Goal: Information Seeking & Learning: Check status

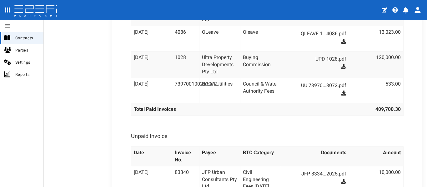
scroll to position [1690, 0]
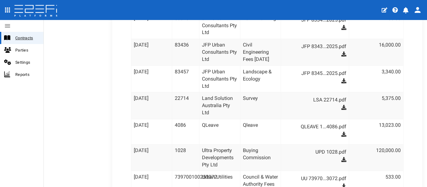
click at [15, 42] on div "Contracts" at bounding box center [21, 38] width 43 height 12
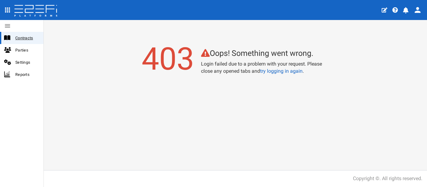
click at [23, 36] on span "Contracts" at bounding box center [26, 37] width 23 height 7
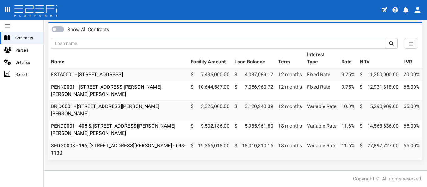
scroll to position [37, 0]
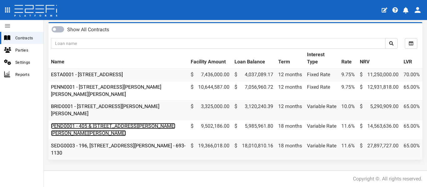
click at [137, 124] on link "PEND0001 - 405 & 407 Beckett Road, Bridgeman Downs - 693-1170" at bounding box center [113, 129] width 125 height 13
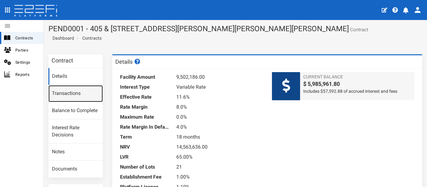
click at [69, 96] on link "Transactions" at bounding box center [75, 93] width 54 height 17
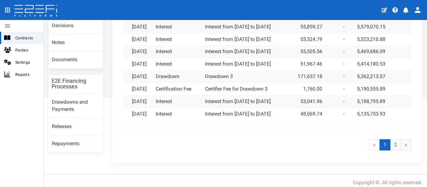
scroll to position [114, 0]
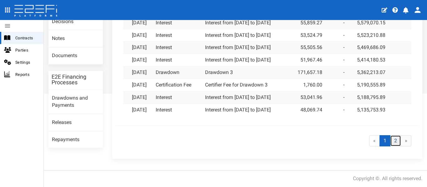
click at [390, 144] on link "2" at bounding box center [395, 141] width 11 height 12
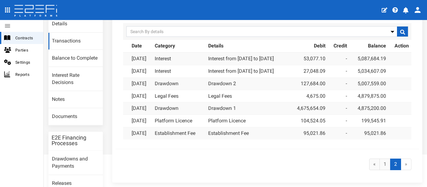
scroll to position [63, 0]
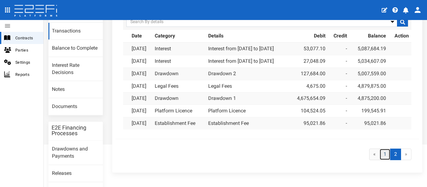
click at [380, 156] on link "1" at bounding box center [385, 155] width 11 height 12
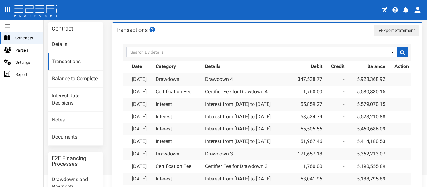
scroll to position [31, 0]
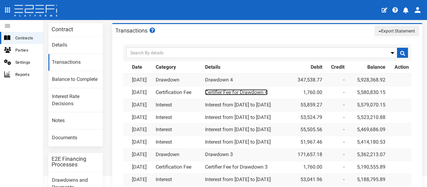
click at [234, 91] on link "Certifier Fee for Drawdown 4" at bounding box center [236, 92] width 63 height 6
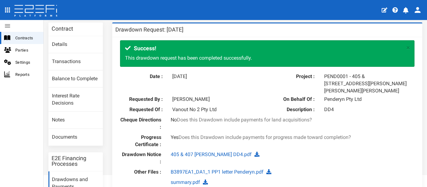
scroll to position [125, 0]
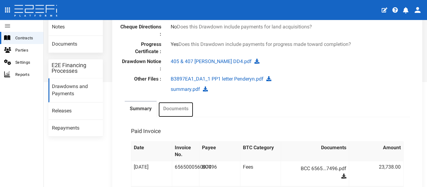
click at [175, 107] on link "Documents" at bounding box center [175, 110] width 35 height 16
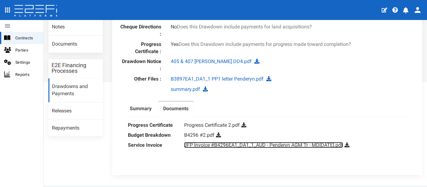
click at [264, 142] on link "JFP Invoice #B4296EA1_DA1_1_AUD - Penderyn AGM Tr - MD2 - August 2025.pdf" at bounding box center [263, 145] width 159 height 6
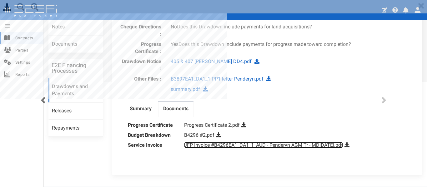
scroll to position [0, 0]
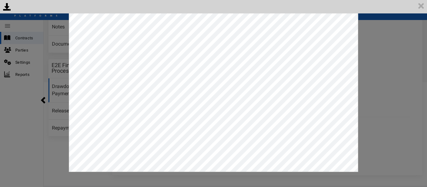
click at [364, 58] on div "<p>Your browser does not support iframes.</p><script type="text/javascript">ale…" at bounding box center [213, 93] width 427 height 187
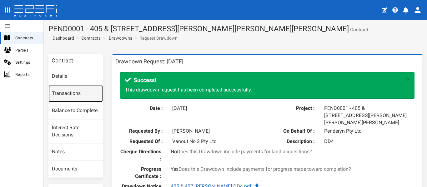
click at [67, 91] on link "Transactions" at bounding box center [75, 93] width 54 height 17
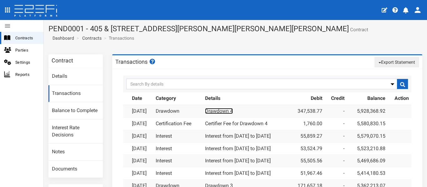
click at [219, 109] on link "Drawdown 4" at bounding box center [219, 111] width 28 height 6
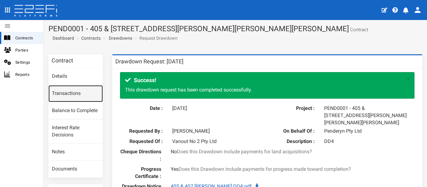
click at [66, 91] on link "Transactions" at bounding box center [75, 93] width 54 height 17
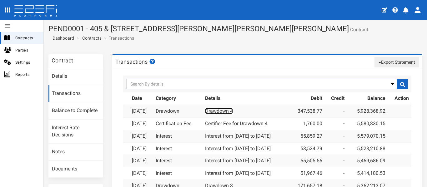
click at [230, 112] on link "Drawdown 4" at bounding box center [219, 111] width 28 height 6
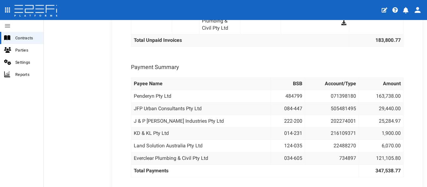
scroll to position [760, 0]
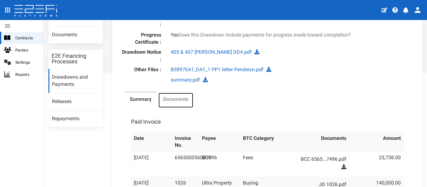
click at [180, 96] on label "Documents" at bounding box center [175, 99] width 25 height 7
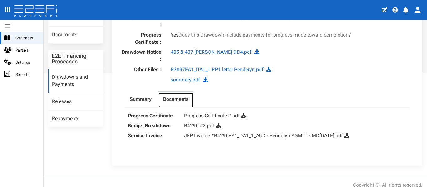
scroll to position [134, 0]
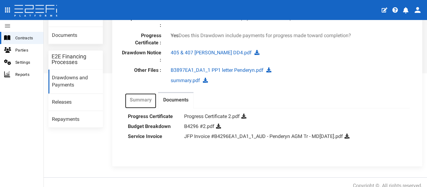
click at [141, 97] on label "Summary" at bounding box center [141, 100] width 22 height 7
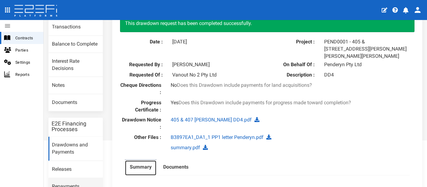
scroll to position [63, 0]
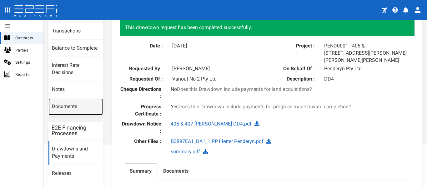
click at [78, 106] on link "Documents" at bounding box center [75, 107] width 54 height 17
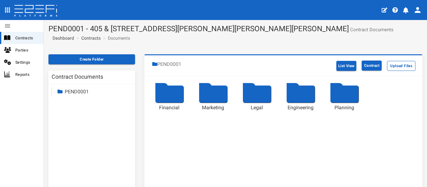
scroll to position [63, 0]
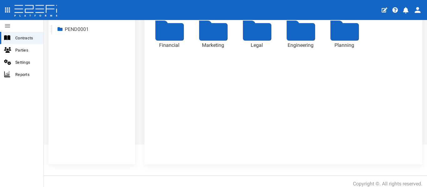
click at [168, 37] on div at bounding box center [170, 31] width 28 height 17
click at [290, 33] on div at bounding box center [301, 31] width 28 height 17
click at [299, 34] on div at bounding box center [301, 31] width 28 height 17
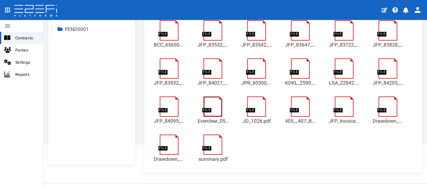
click at [209, 99] on link at bounding box center [216, 99] width 25 height 0
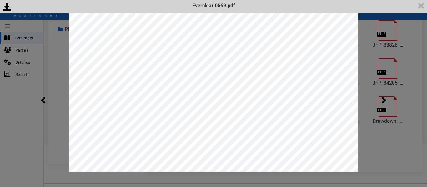
click at [416, 150] on div "<p>Your browser does not support iframes.</p><script type="text/javascript">ale…" at bounding box center [213, 93] width 427 height 187
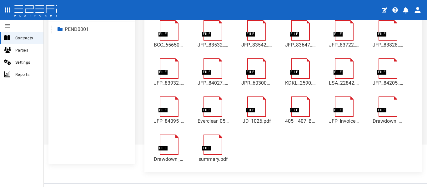
click at [20, 39] on span "Contracts" at bounding box center [26, 37] width 23 height 7
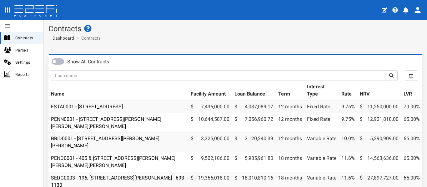
scroll to position [37, 0]
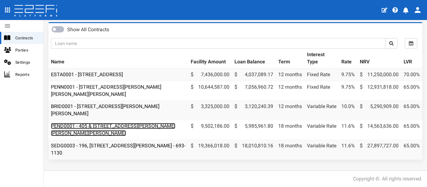
click at [123, 123] on link "PEND0001 - 405 & [STREET_ADDRESS][PERSON_NAME][PERSON_NAME][PERSON_NAME]" at bounding box center [113, 129] width 125 height 13
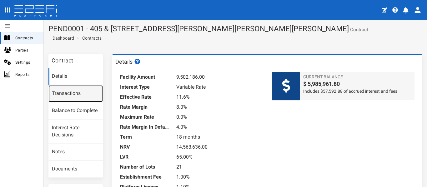
click at [82, 93] on link "Transactions" at bounding box center [75, 93] width 54 height 17
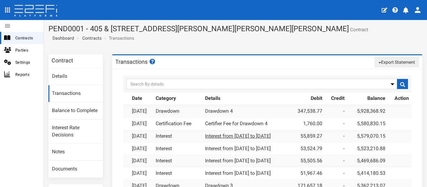
scroll to position [63, 0]
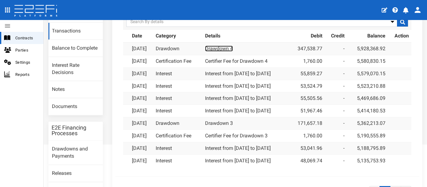
click at [223, 49] on link "Drawdown 4" at bounding box center [219, 49] width 28 height 6
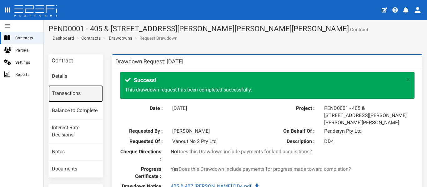
drag, startPoint x: 63, startPoint y: 93, endPoint x: 200, endPoint y: 89, distance: 137.4
click at [63, 93] on link "Transactions" at bounding box center [75, 93] width 54 height 17
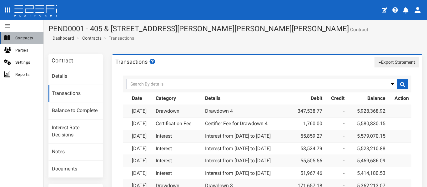
click at [20, 37] on span "Contracts" at bounding box center [26, 37] width 23 height 7
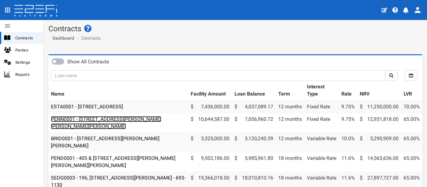
click at [133, 120] on link "PENN0001 - [STREET_ADDRESS][PERSON_NAME][PERSON_NAME][PERSON_NAME]" at bounding box center [106, 122] width 110 height 13
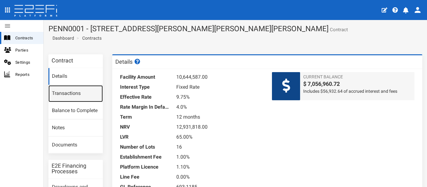
click at [62, 87] on link "Transactions" at bounding box center [75, 93] width 54 height 17
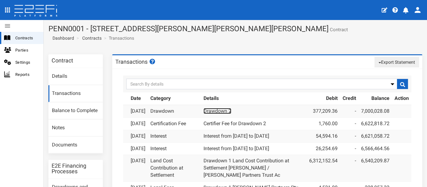
click at [221, 110] on link "Drawdown 2" at bounding box center [218, 111] width 28 height 6
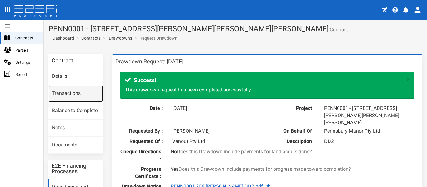
click at [78, 90] on link "Transactions" at bounding box center [75, 93] width 54 height 17
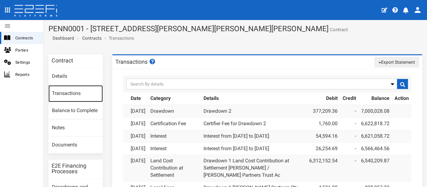
click at [70, 92] on link "Transactions" at bounding box center [75, 93] width 54 height 17
click at [227, 111] on link "Drawdown 2" at bounding box center [218, 111] width 28 height 6
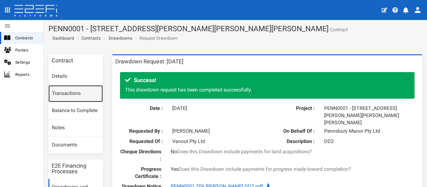
click at [69, 91] on link "Transactions" at bounding box center [75, 93] width 54 height 17
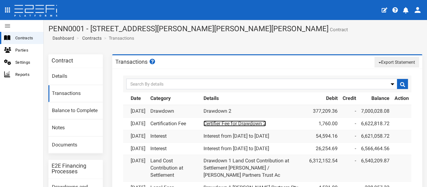
click at [240, 127] on link "Certifier Fee for Drawdown 2" at bounding box center [235, 124] width 63 height 6
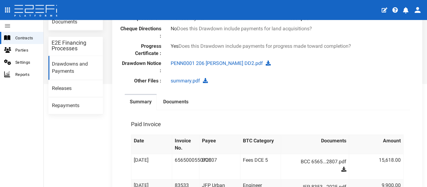
scroll to position [125, 0]
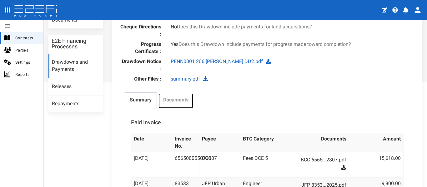
click at [176, 97] on label "Documents" at bounding box center [175, 100] width 25 height 7
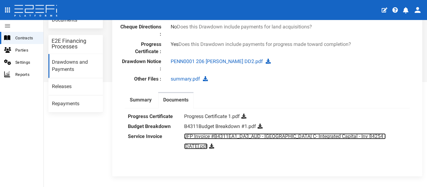
click at [223, 134] on link "JFP Invoice #B4311EA1_DA3_AUD - Pennsbury Manor C- Integrated Capital - Inv 842…" at bounding box center [285, 142] width 202 height 16
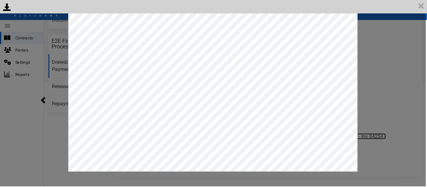
scroll to position [0, 0]
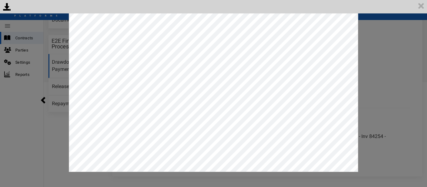
click at [419, 67] on div "<p>Your browser does not support iframes.</p><script type="text/javascript">ale…" at bounding box center [213, 93] width 427 height 187
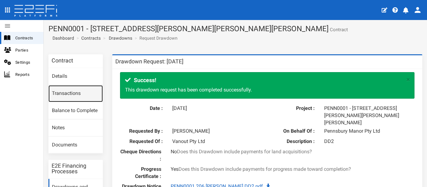
click at [71, 93] on link "Transactions" at bounding box center [75, 93] width 54 height 17
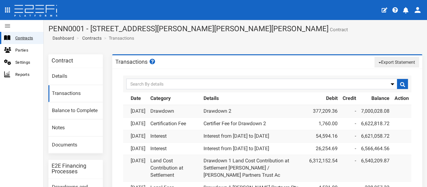
click at [28, 38] on span "Contracts" at bounding box center [26, 37] width 23 height 7
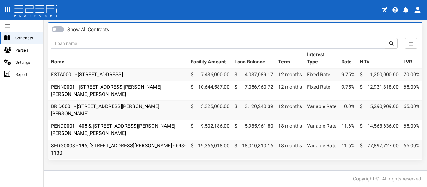
scroll to position [37, 0]
click at [59, 26] on span at bounding box center [58, 29] width 13 height 6
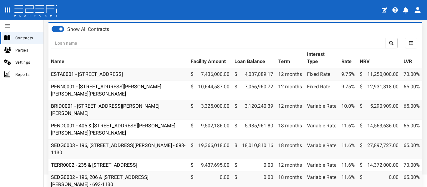
scroll to position [3, 0]
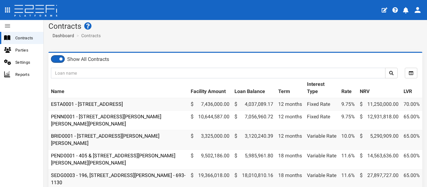
click at [60, 60] on span at bounding box center [58, 59] width 13 height 6
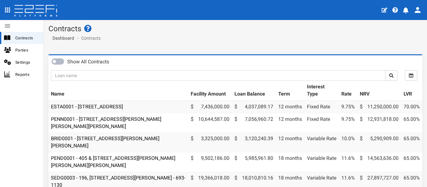
scroll to position [37, 0]
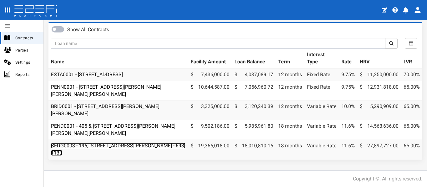
click at [114, 143] on link "SEDG0003 - 196, [STREET_ADDRESS][PERSON_NAME] - 693-1130" at bounding box center [118, 149] width 135 height 13
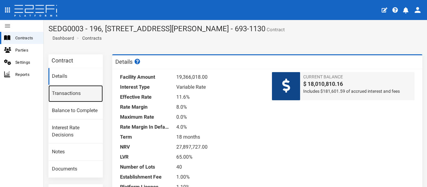
click at [85, 91] on link "Transactions" at bounding box center [75, 93] width 54 height 17
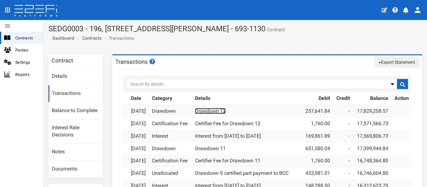
click at [221, 111] on link "Drawdown 12" at bounding box center [210, 111] width 31 height 6
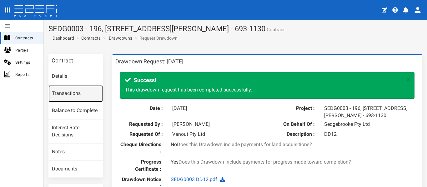
click at [74, 88] on link "Transactions" at bounding box center [75, 93] width 54 height 17
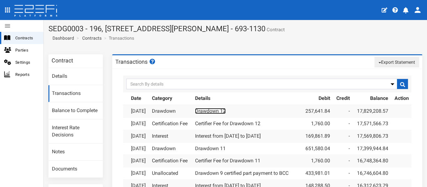
click at [225, 113] on link "Drawdown 12" at bounding box center [210, 111] width 31 height 6
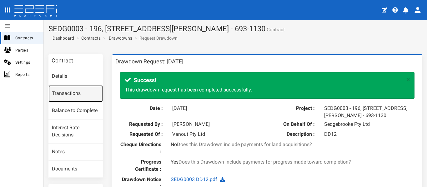
drag, startPoint x: 61, startPoint y: 94, endPoint x: 102, endPoint y: 96, distance: 41.1
click at [61, 94] on link "Transactions" at bounding box center [75, 93] width 54 height 17
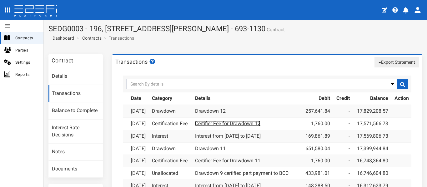
click at [220, 123] on link "Certifier Fee for Drawdown 12" at bounding box center [227, 124] width 65 height 6
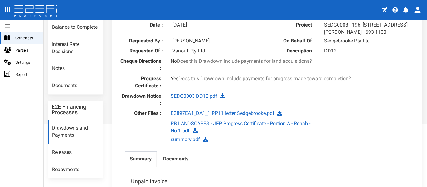
scroll to position [125, 0]
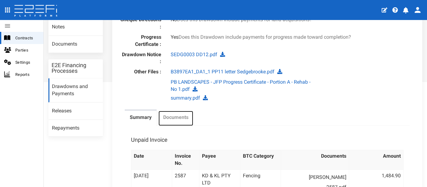
click at [178, 122] on link "Documents" at bounding box center [175, 119] width 35 height 16
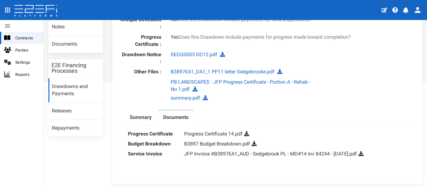
click at [243, 150] on dd "JFP Invoice #B3897EA1_AUD - Sedgebrook PL - MD#14 Inv 84244 - [DATE].pdf" at bounding box center [295, 154] width 223 height 10
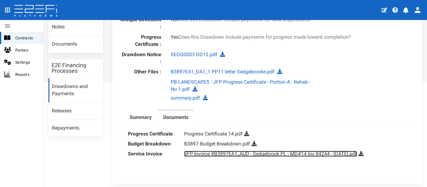
click at [242, 153] on link "JFP Invoice #B3897EA1_AUD - Sedgebrook PL - MD#14 Inv 84244 - Aug2025.pdf" at bounding box center [270, 154] width 173 height 6
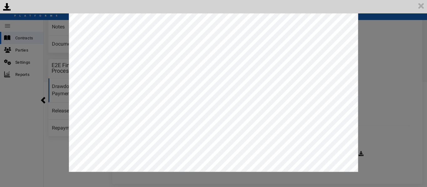
scroll to position [0, 0]
click at [53, 49] on div "<p>Your browser does not support iframes.</p><script type="text/javascript">ale…" at bounding box center [213, 93] width 427 height 187
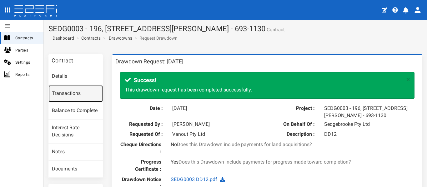
click at [69, 93] on link "Transactions" at bounding box center [75, 93] width 54 height 17
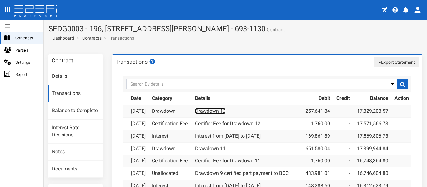
drag, startPoint x: 216, startPoint y: 111, endPoint x: 225, endPoint y: 113, distance: 9.3
click at [216, 111] on link "Drawdown 12" at bounding box center [210, 111] width 31 height 6
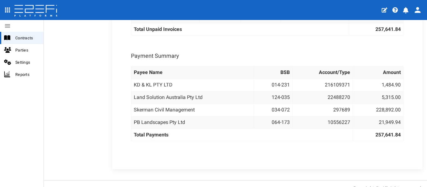
scroll to position [354, 0]
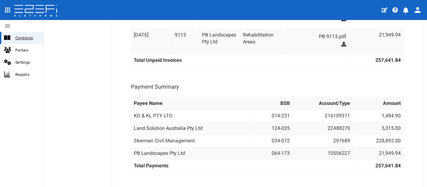
click at [16, 42] on div "Contracts" at bounding box center [21, 38] width 43 height 12
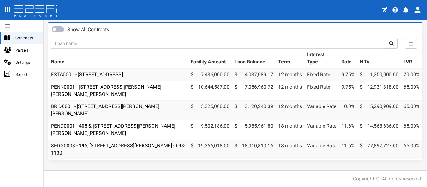
scroll to position [37, 0]
